Goal: Task Accomplishment & Management: Manage account settings

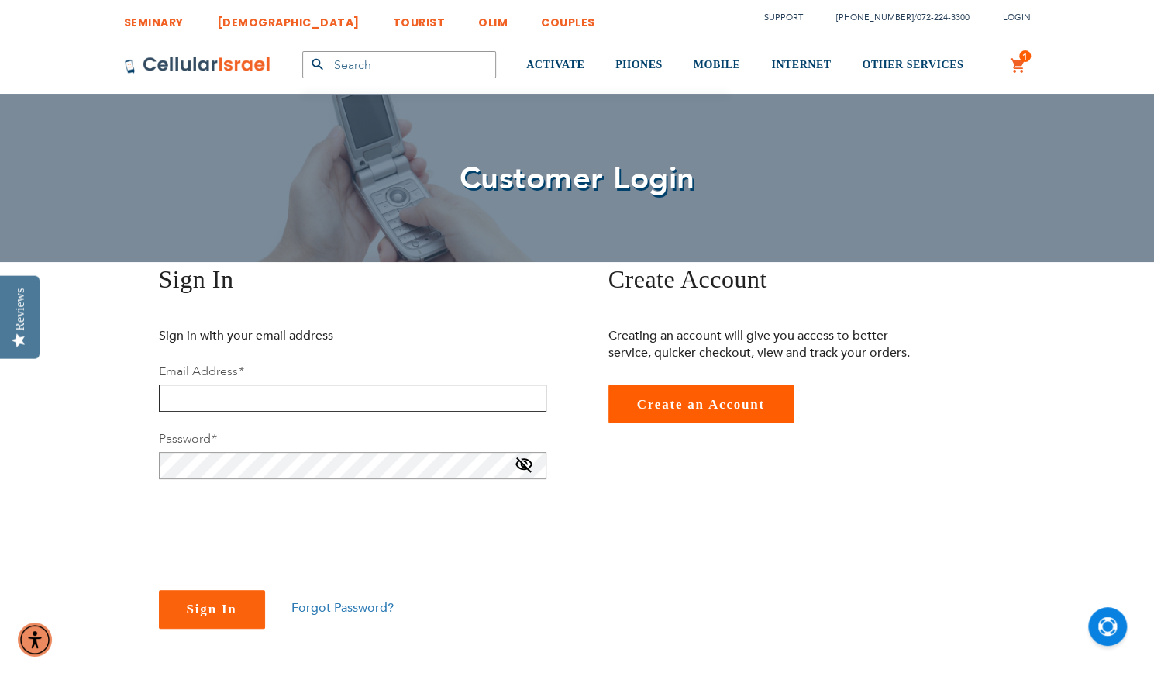
drag, startPoint x: 277, startPoint y: 403, endPoint x: 197, endPoint y: 399, distance: 80.7
click at [197, 399] on input "email" at bounding box center [352, 397] width 387 height 27
type input "mirileifer@gmail.com"
checkbox input "true"
click at [203, 604] on span "Sign In" at bounding box center [212, 608] width 50 height 15
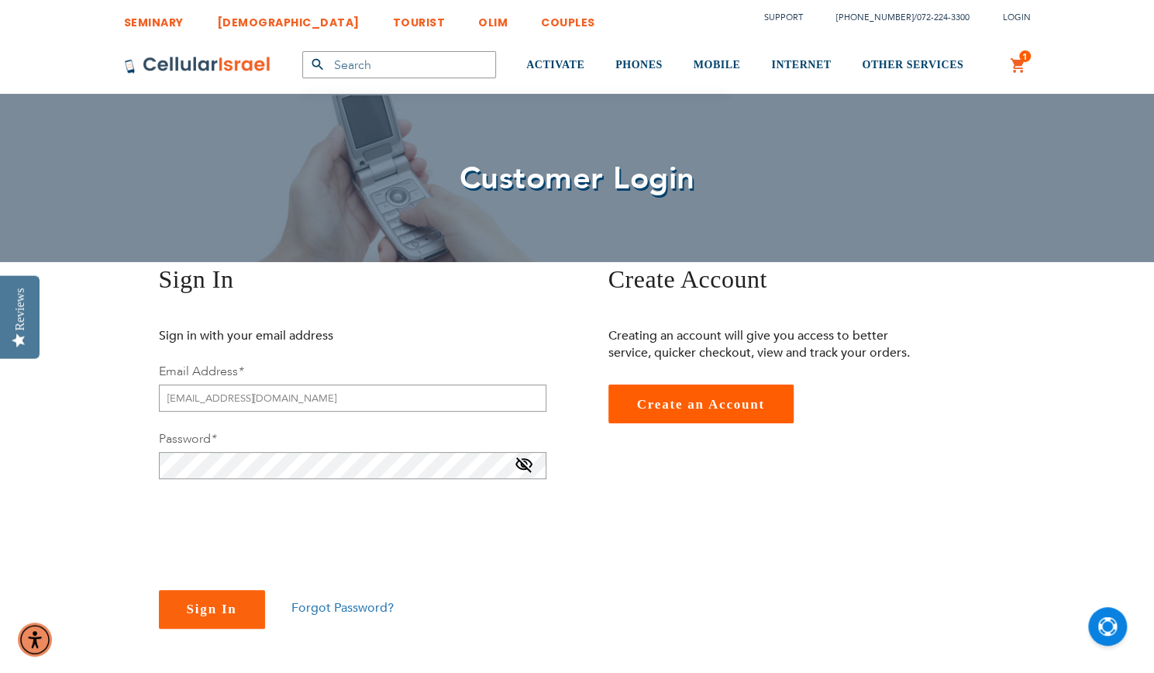
checkbox input "true"
click at [213, 604] on span "Sign In" at bounding box center [212, 608] width 50 height 15
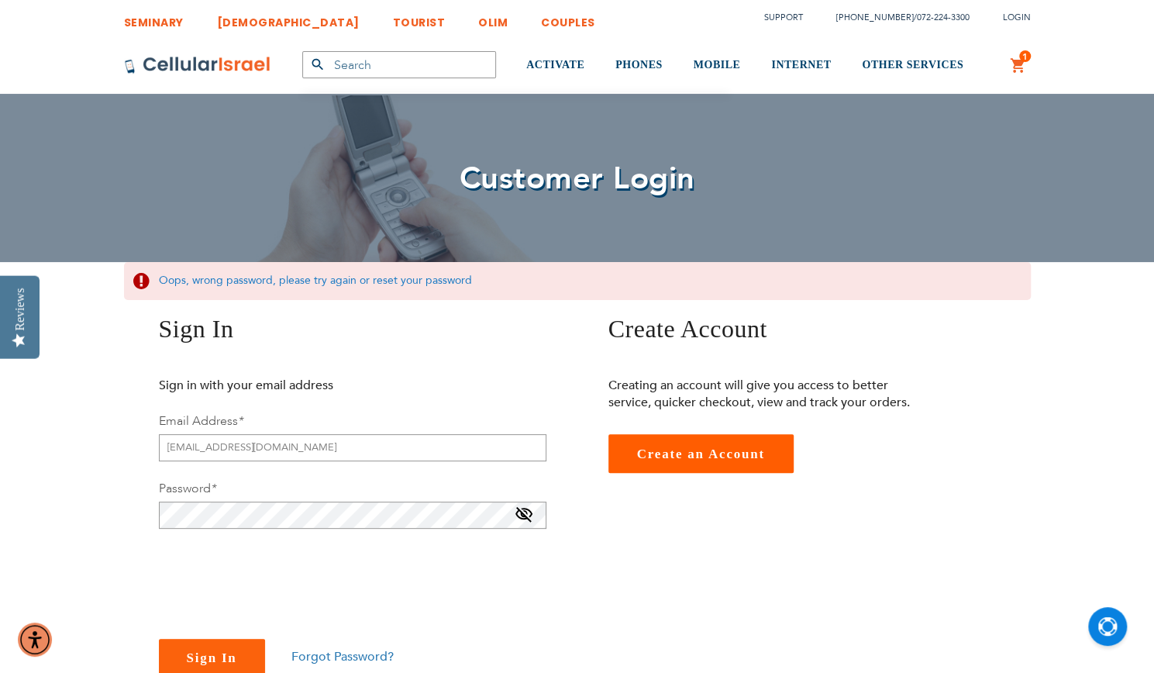
checkbox input "true"
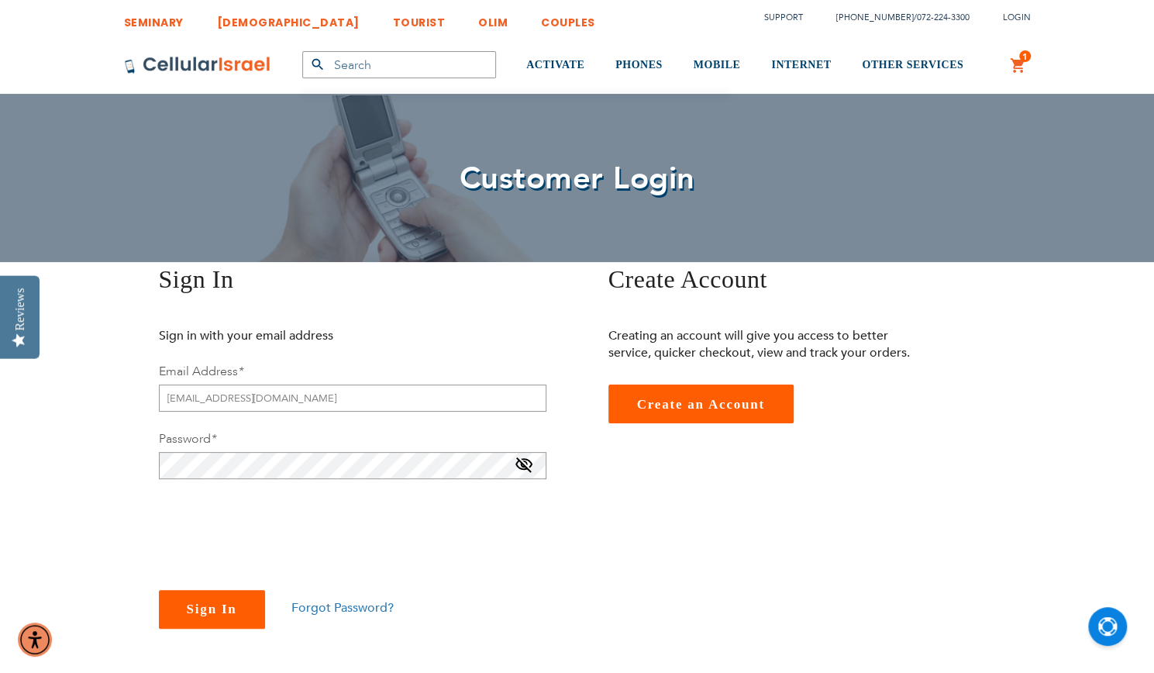
click at [206, 624] on button "Sign In" at bounding box center [212, 609] width 106 height 39
click at [564, 74] on link "ACTIVATE" at bounding box center [555, 65] width 58 height 58
